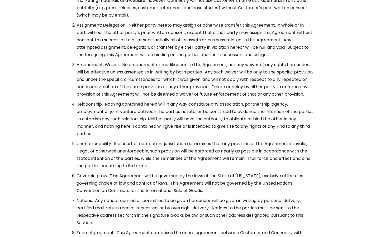
scroll to position [1918, 0]
